Goal: Task Accomplishment & Management: Use online tool/utility

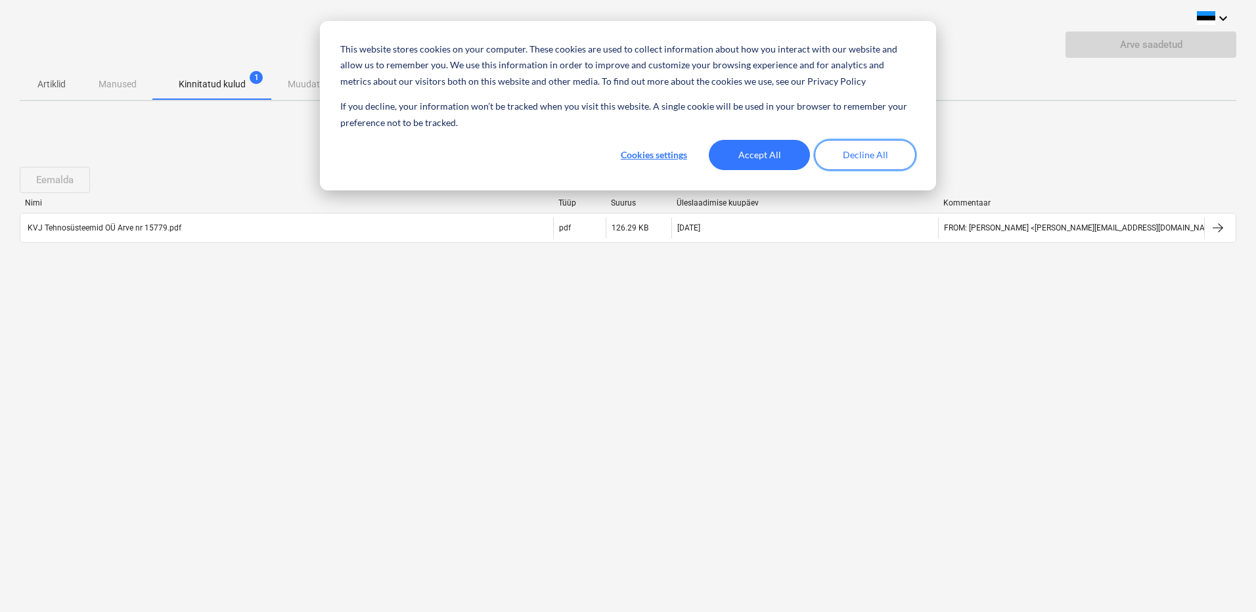
click at [867, 159] on button "Decline All" at bounding box center [865, 155] width 101 height 30
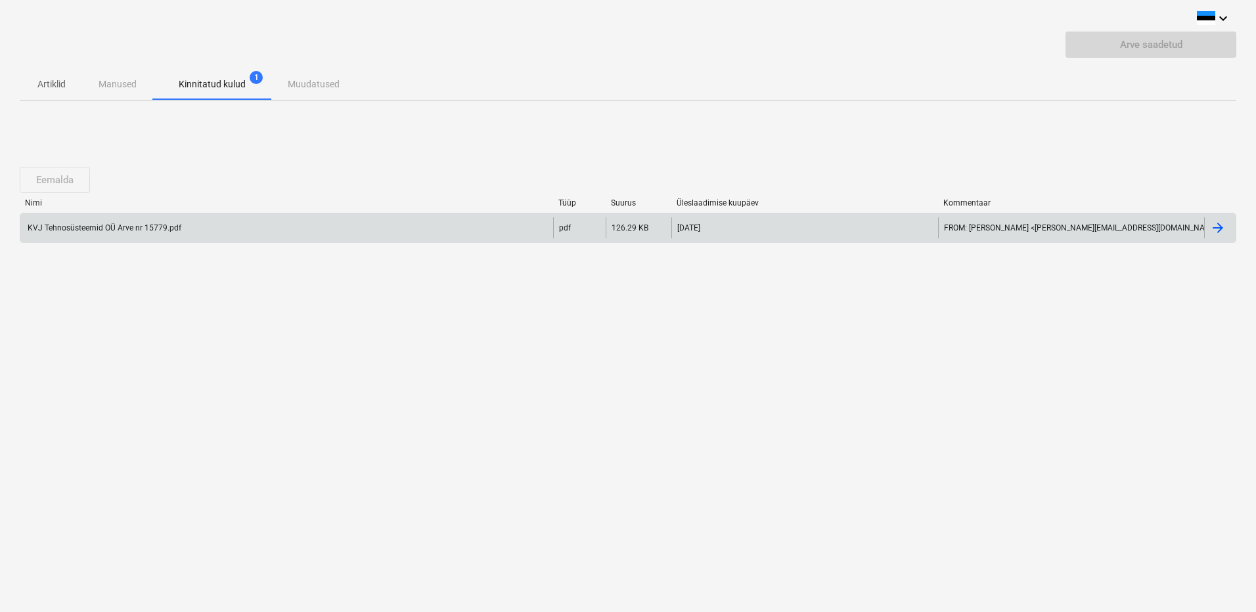
click at [164, 231] on div "KVJ Tehnosüsteemid OÜ Arve nr 15779.pdf" at bounding box center [104, 227] width 156 height 9
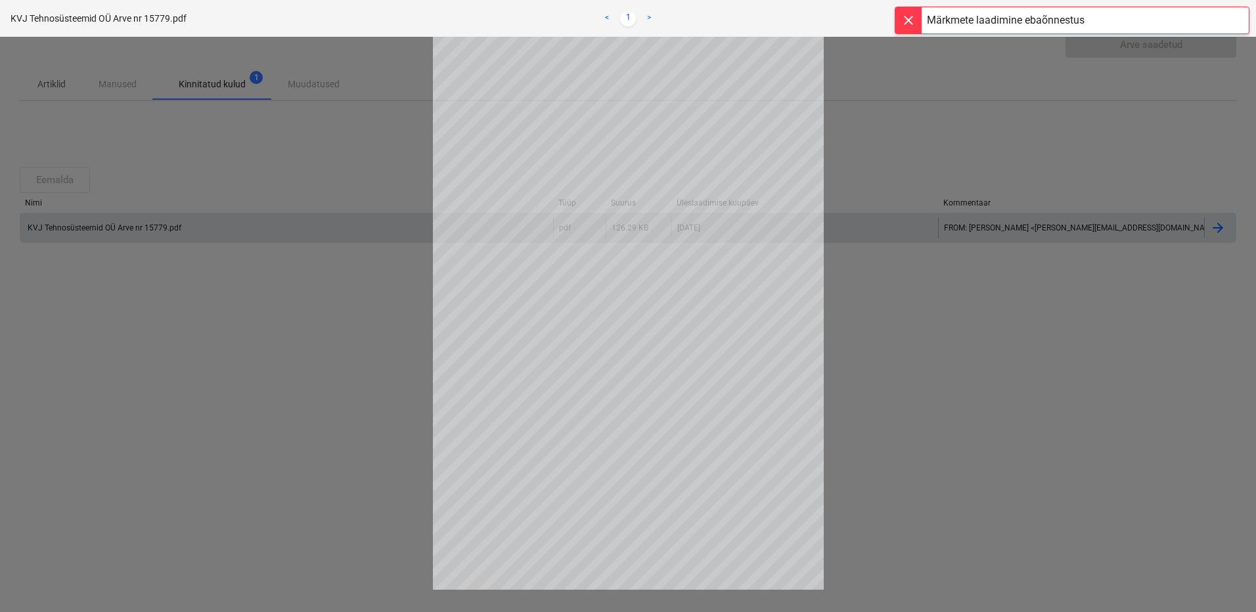
click at [906, 19] on div at bounding box center [909, 20] width 26 height 26
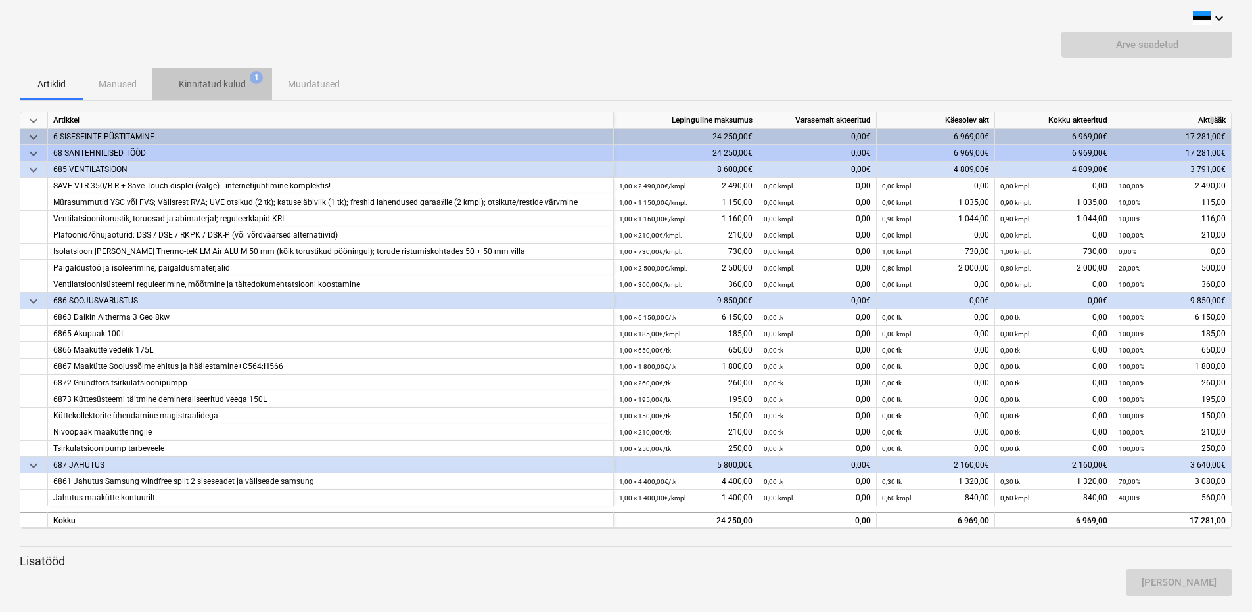
click at [219, 78] on p "Kinnitatud kulud" at bounding box center [212, 85] width 67 height 14
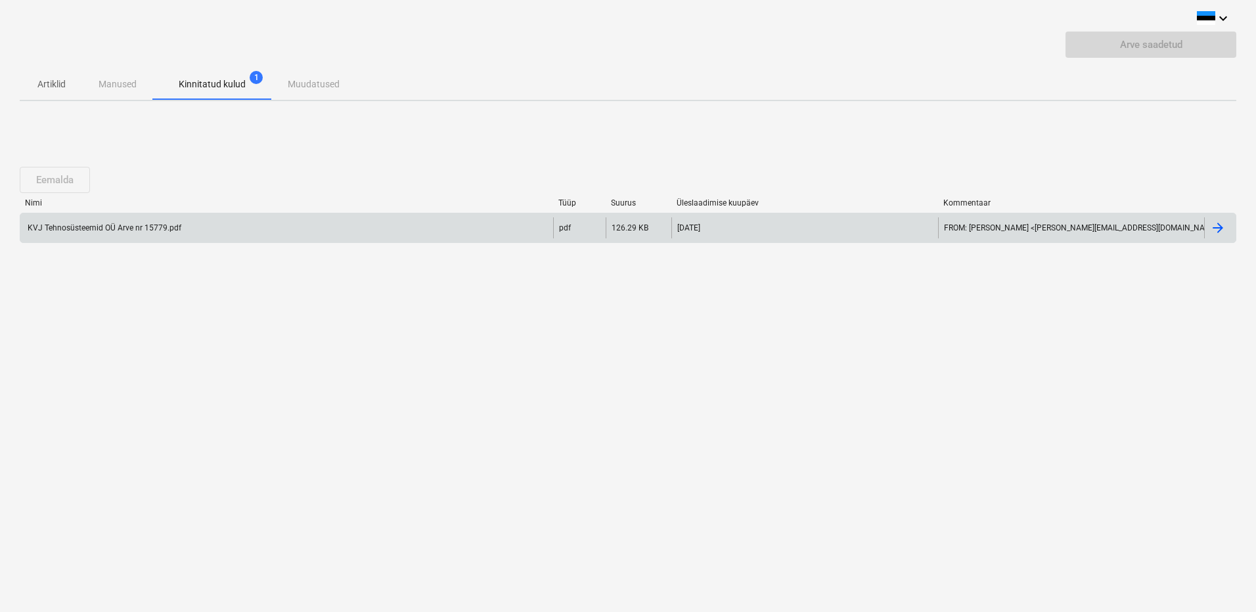
click at [164, 223] on div "KVJ Tehnosüsteemid OÜ Arve nr 15779.pdf" at bounding box center [286, 227] width 533 height 21
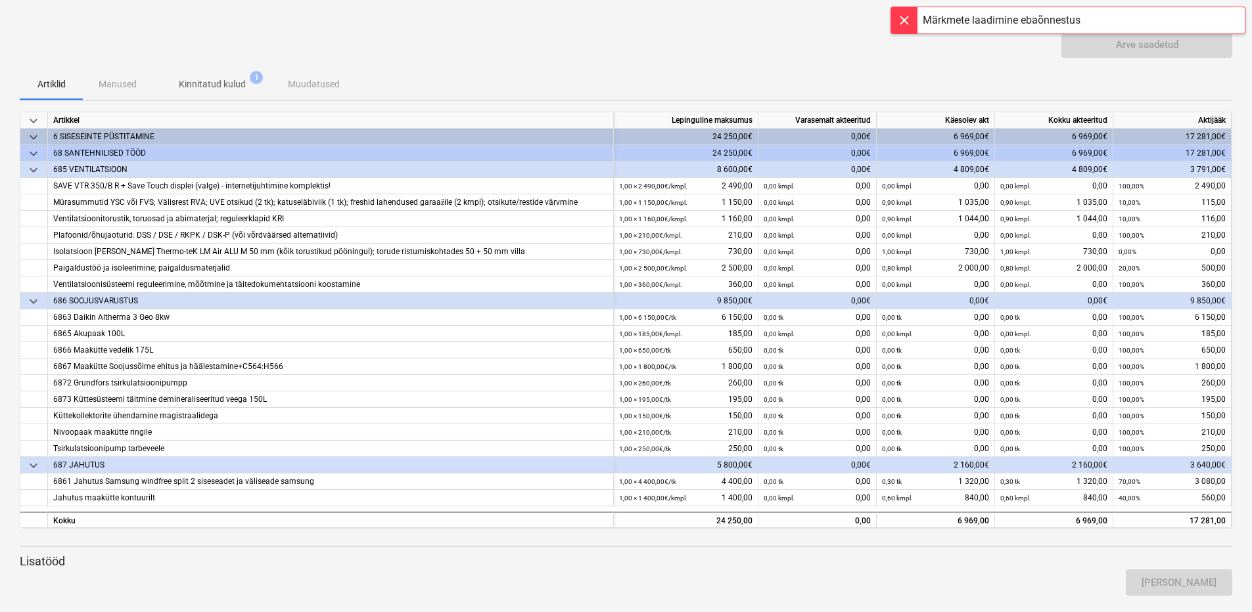
click at [906, 22] on div at bounding box center [904, 20] width 26 height 26
